Goal: Task Accomplishment & Management: Use online tool/utility

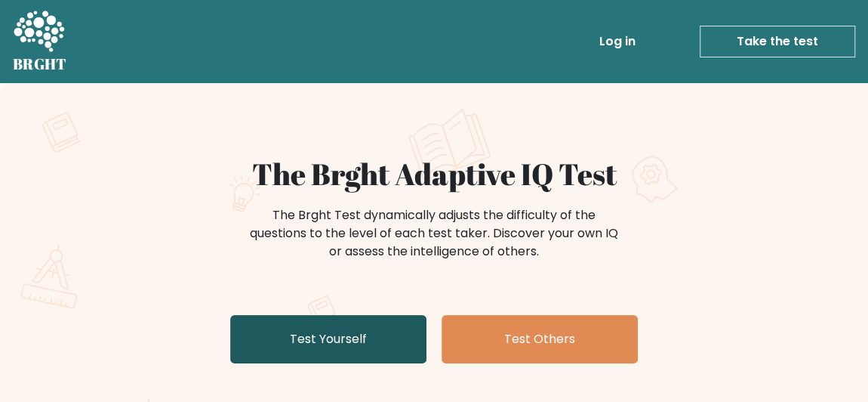
click at [367, 331] on link "Test Yourself" at bounding box center [328, 339] width 196 height 48
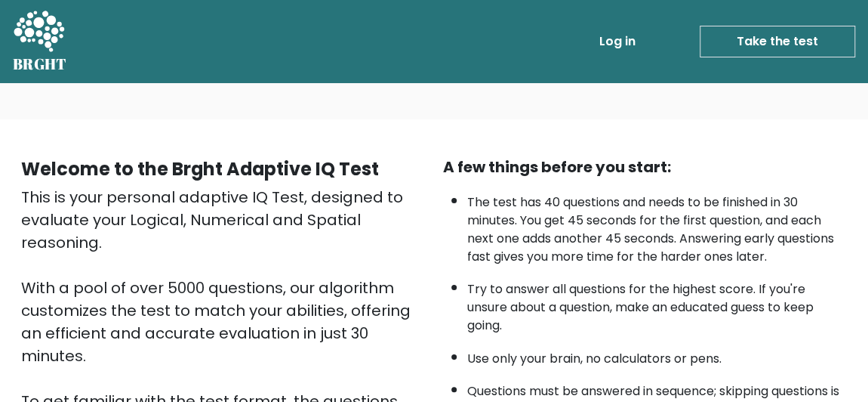
scroll to position [357, 0]
